Goal: Information Seeking & Learning: Learn about a topic

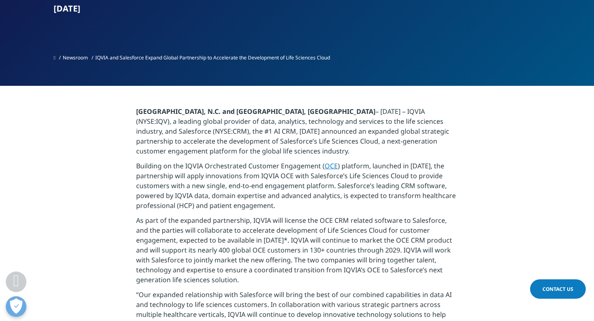
scroll to position [197, 0]
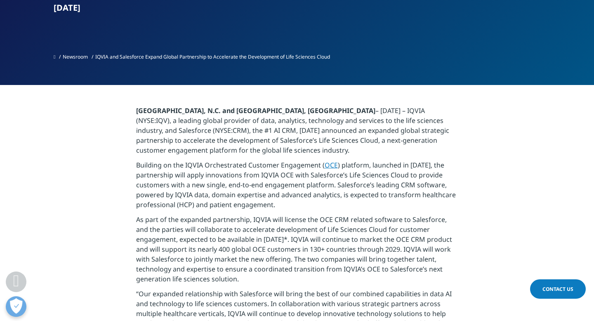
click at [330, 167] on link "OCE" at bounding box center [330, 164] width 13 height 9
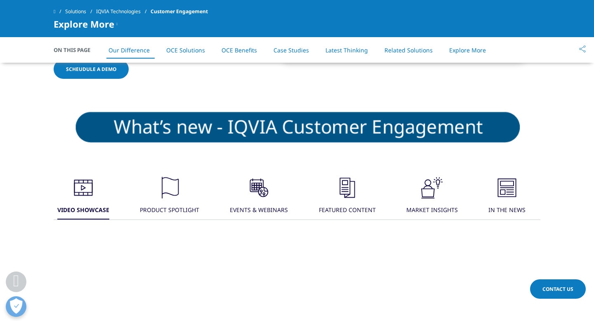
scroll to position [559, 0]
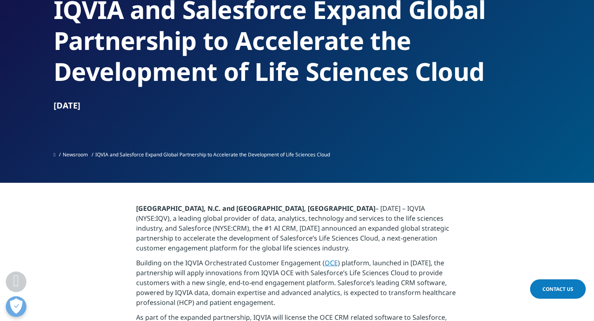
scroll to position [132, 0]
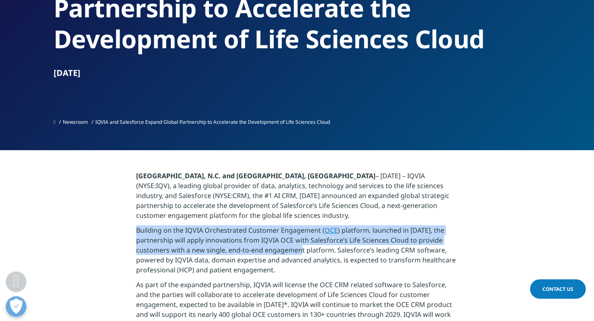
drag, startPoint x: 138, startPoint y: 230, endPoint x: 305, endPoint y: 247, distance: 168.6
click at [305, 247] on p "Building on the IQVIA Orchestrated Customer Engagement ( OCE ) platform, launch…" at bounding box center [297, 252] width 322 height 54
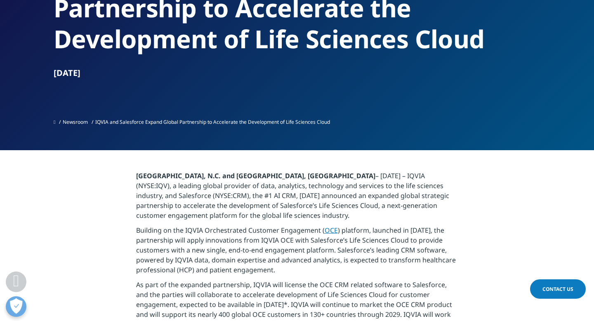
click at [301, 265] on p "Building on the IQVIA Orchestrated Customer Engagement ( OCE ) platform, launch…" at bounding box center [297, 252] width 322 height 54
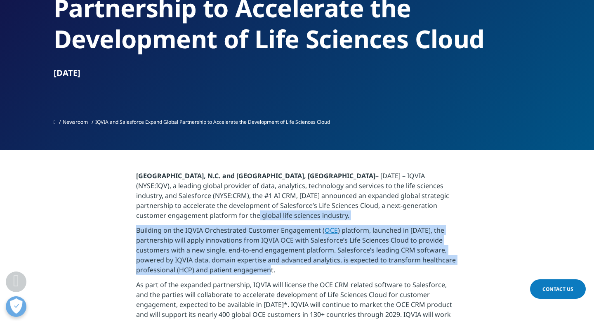
drag, startPoint x: 284, startPoint y: 272, endPoint x: 113, endPoint y: 220, distance: 179.2
drag, startPoint x: 132, startPoint y: 228, endPoint x: 284, endPoint y: 270, distance: 157.3
